Goal: Find specific page/section: Find specific page/section

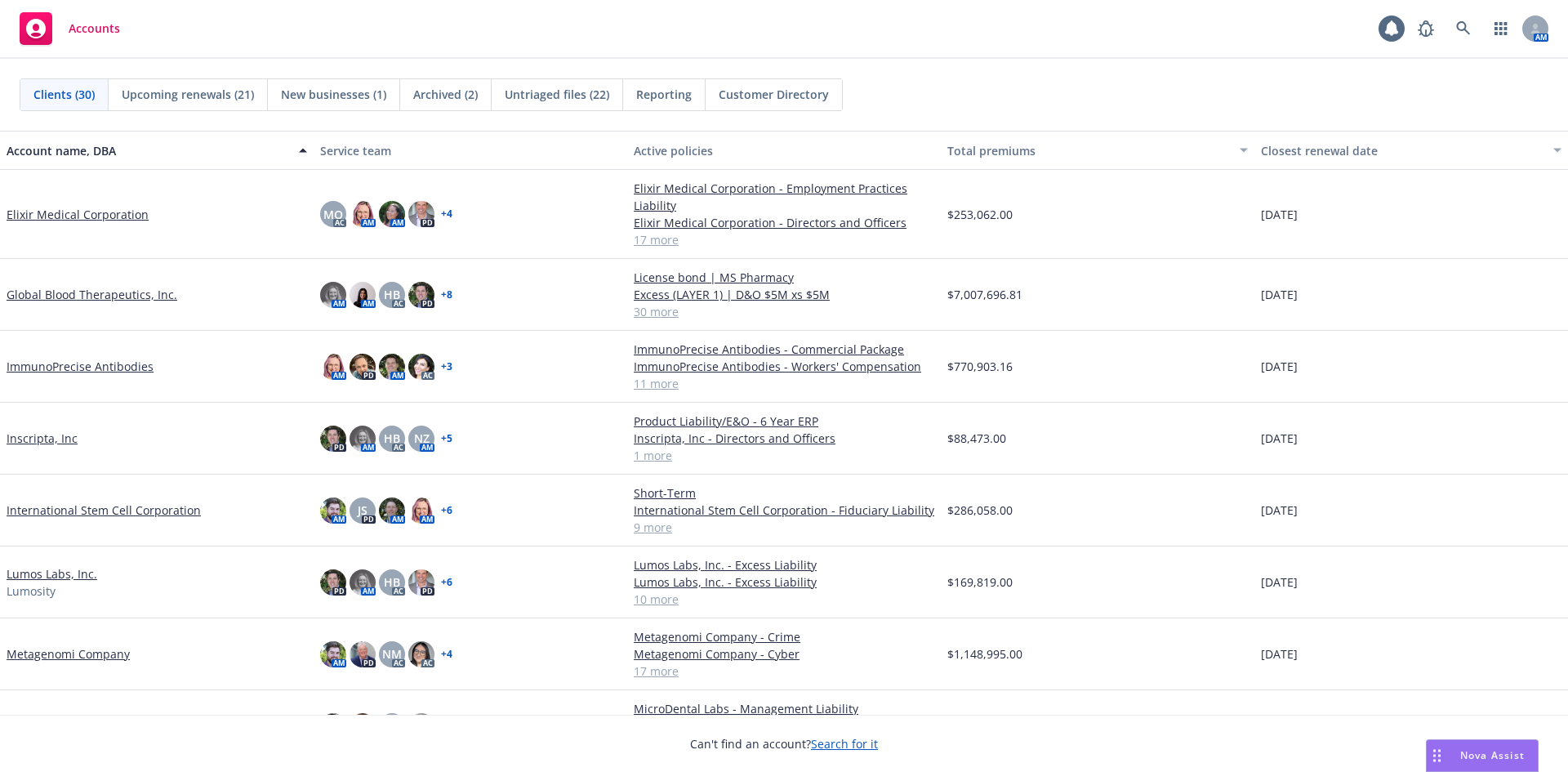
scroll to position [1307, 0]
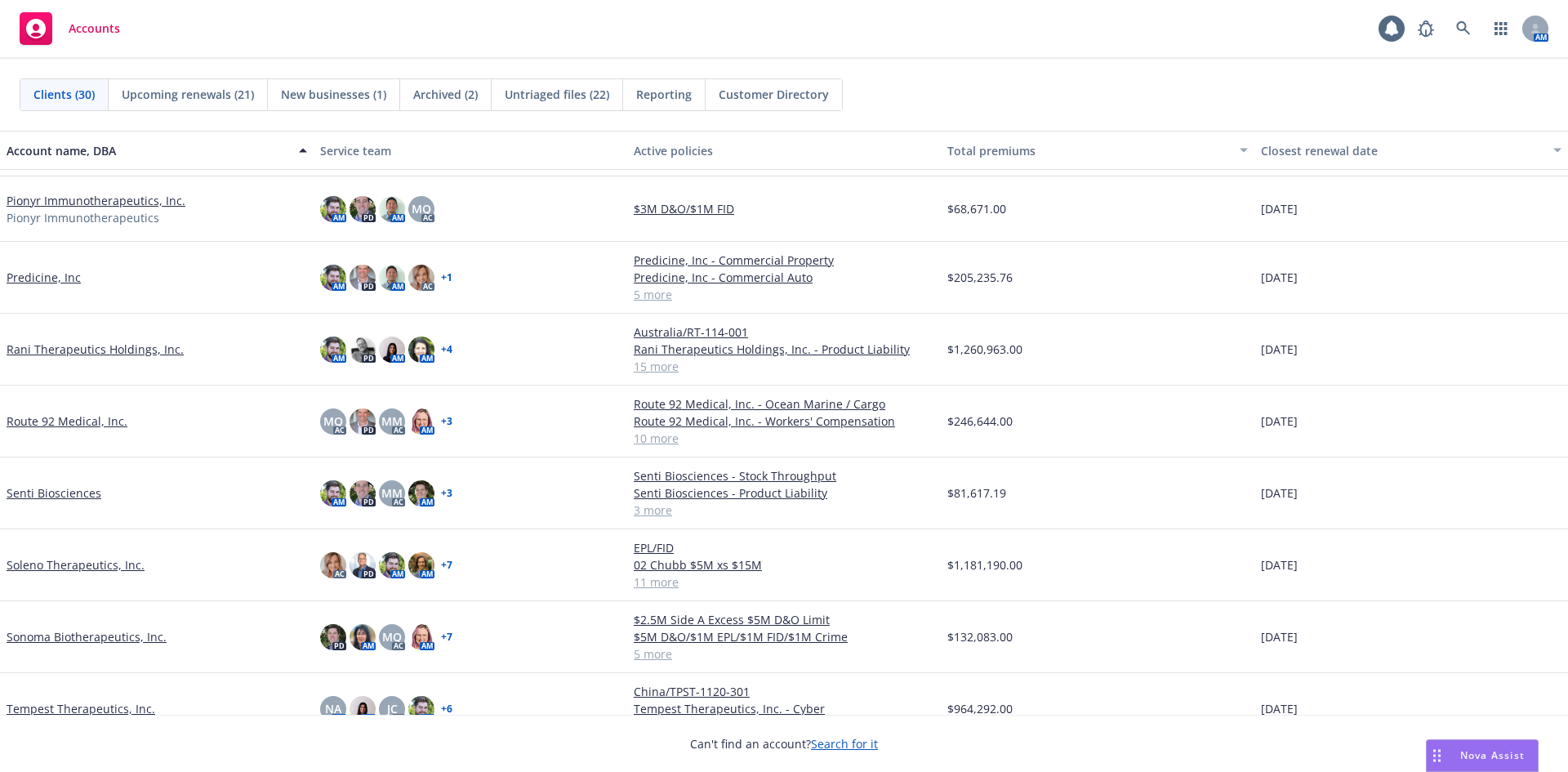
click at [54, 419] on link "Route 92 Medical, Inc." at bounding box center [67, 421] width 121 height 17
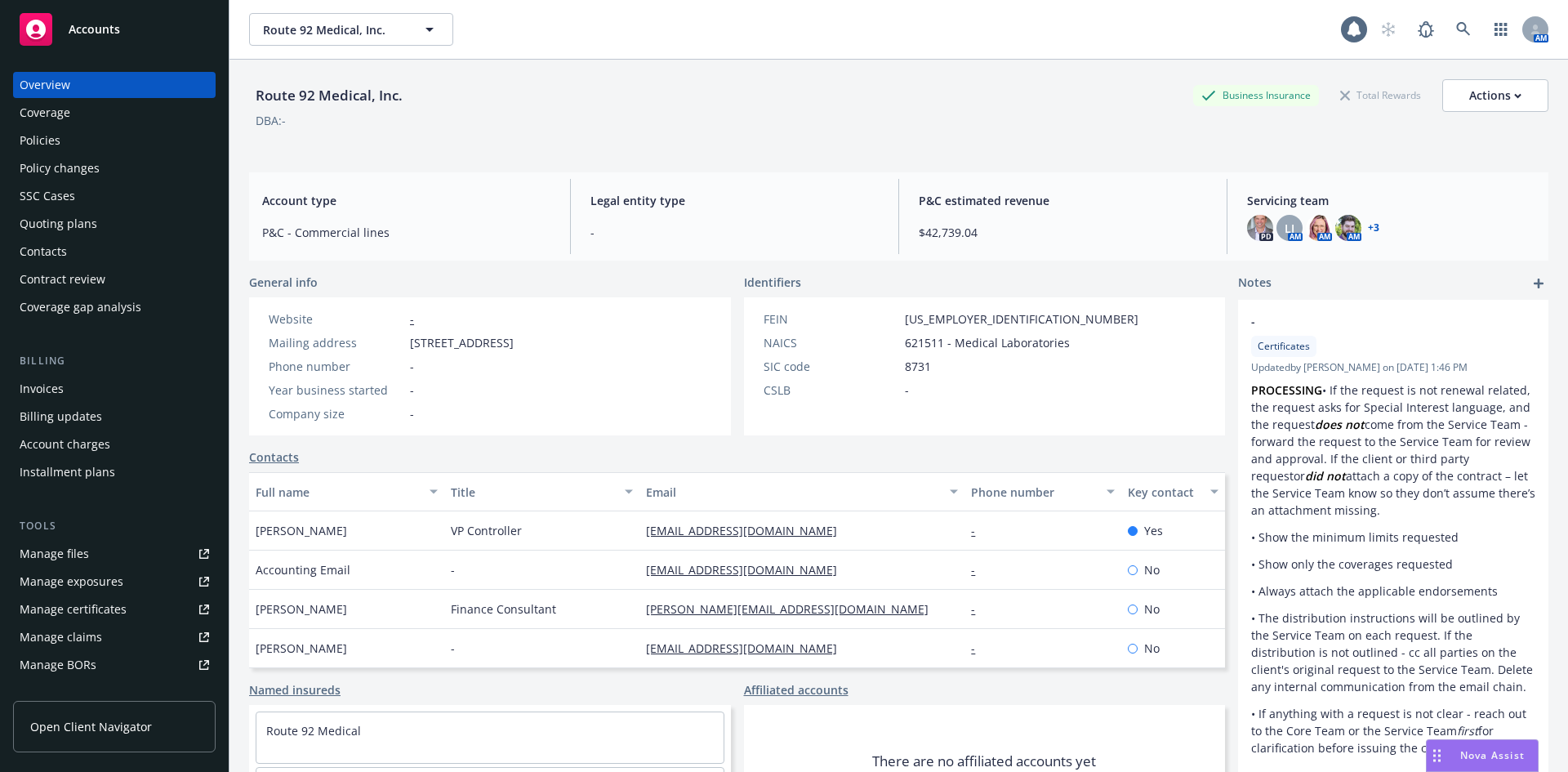
click at [63, 144] on div "Policies" at bounding box center [115, 141] width 189 height 26
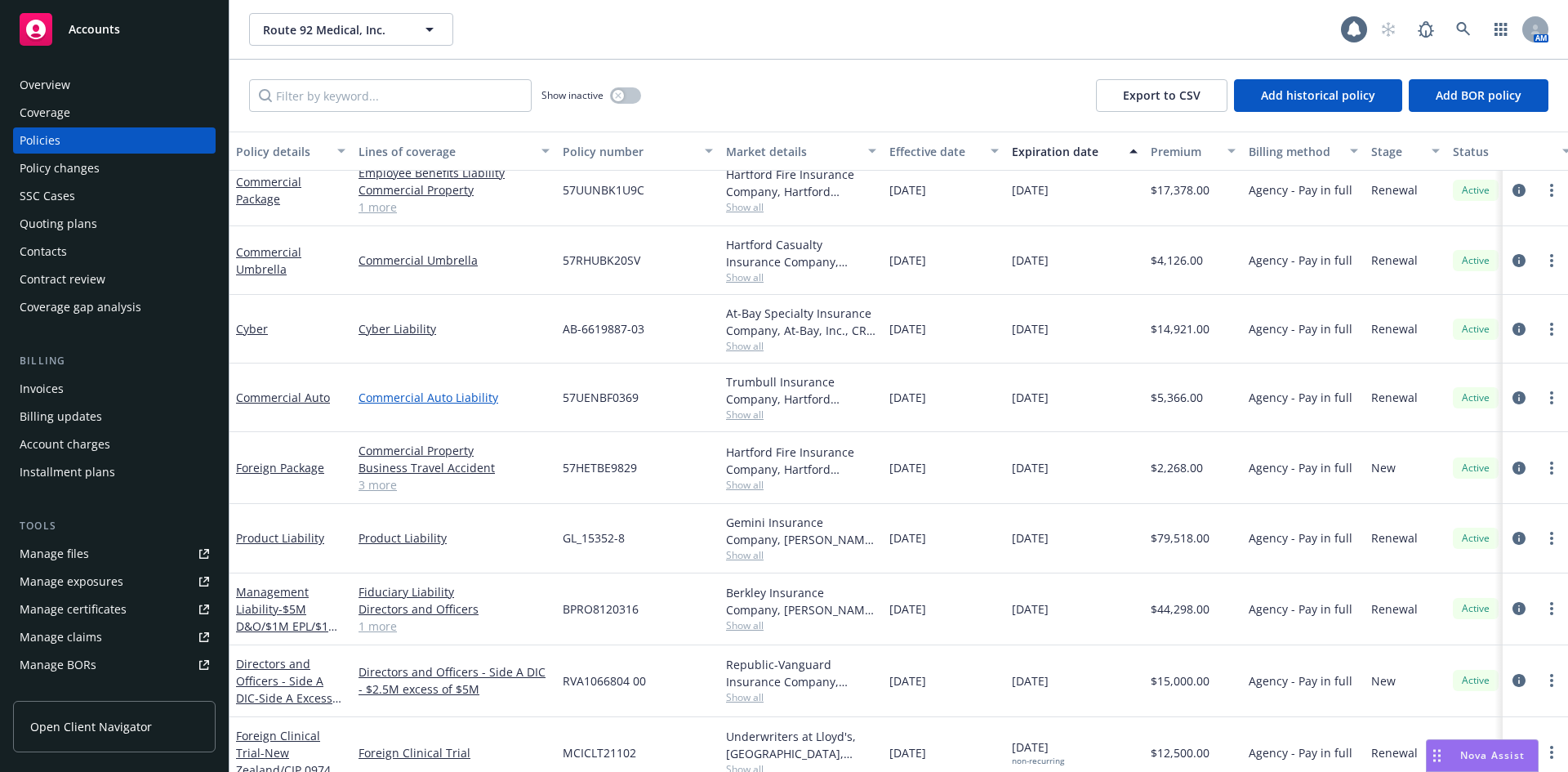
scroll to position [163, 0]
